Goal: Task Accomplishment & Management: Manage account settings

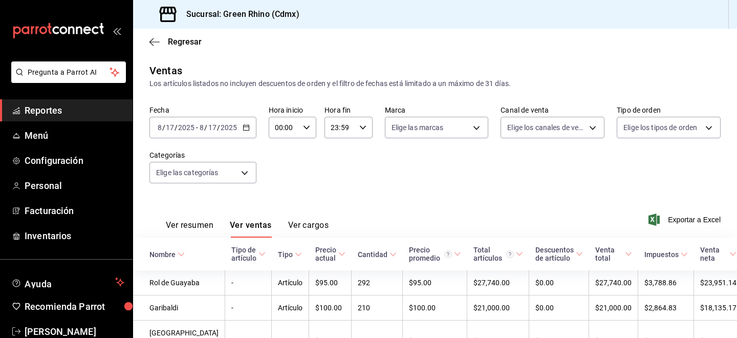
scroll to position [71, 0]
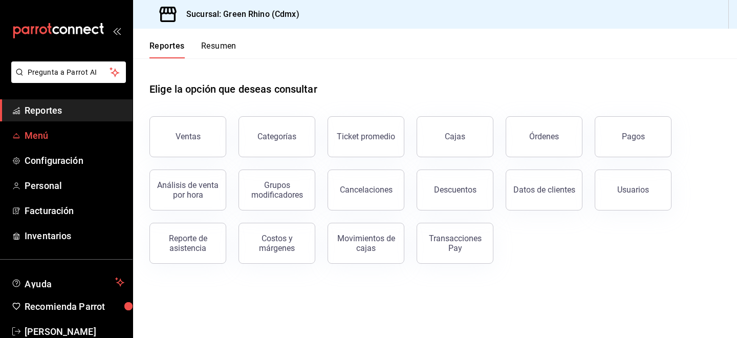
click at [62, 132] on span "Menú" at bounding box center [75, 136] width 100 height 14
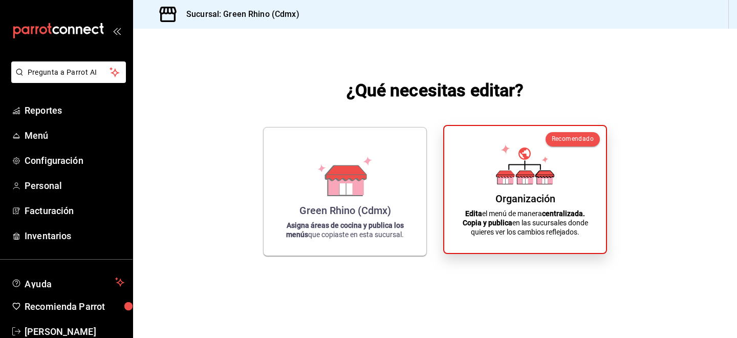
click at [528, 223] on p "Edita el menú de manera centralizada. Copia y publica en las sucursales donde q…" at bounding box center [525, 223] width 137 height 28
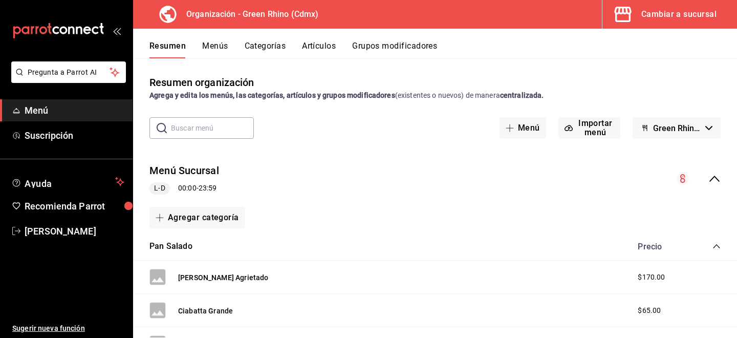
click at [333, 47] on button "Artículos" at bounding box center [319, 49] width 34 height 17
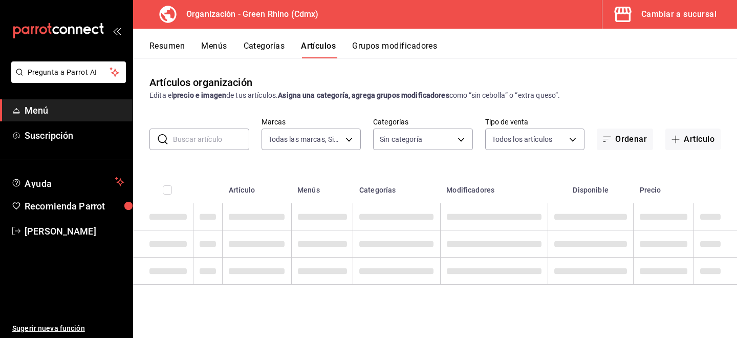
type input "718e4269-ab1b-41b6-b1a3-b54ad853307e"
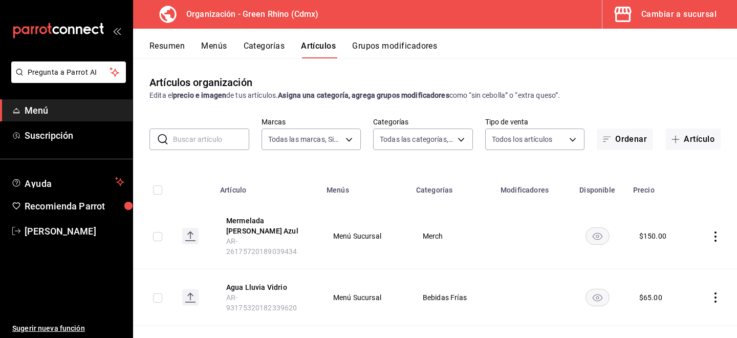
type input "a63415d0-f08f-4da5-93bf-970c3b860b08,be571465-ace9-4e63-97a2-0382f1ecc6c2,096c3…"
click at [215, 146] on input "text" at bounding box center [211, 139] width 76 height 20
type input "tigre"
